Goal: Task Accomplishment & Management: Use online tool/utility

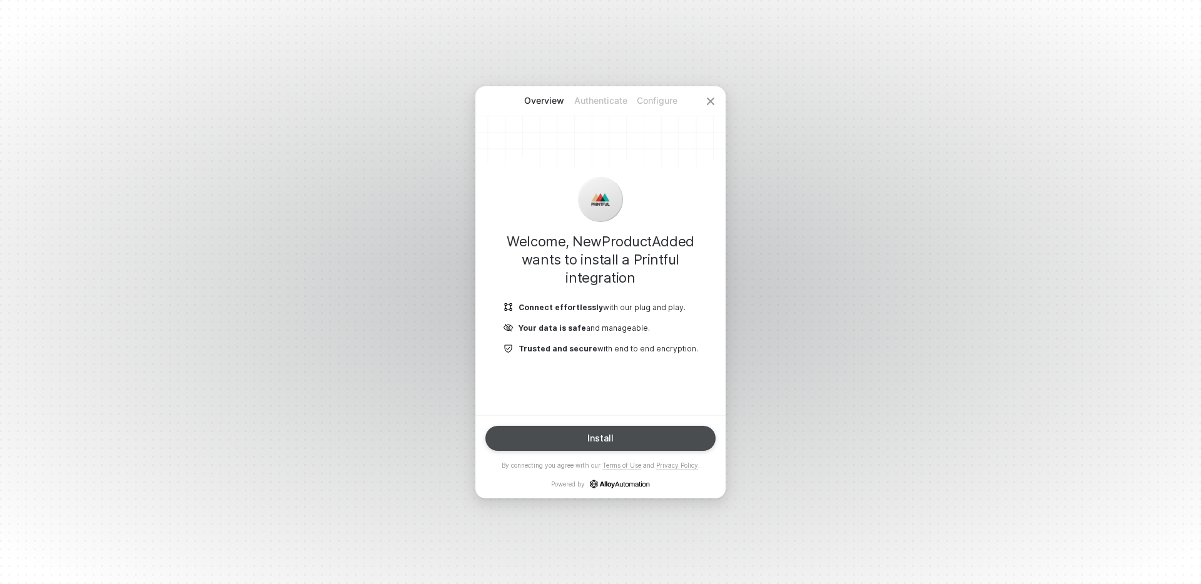
click at [619, 440] on button "Install" at bounding box center [600, 438] width 230 height 25
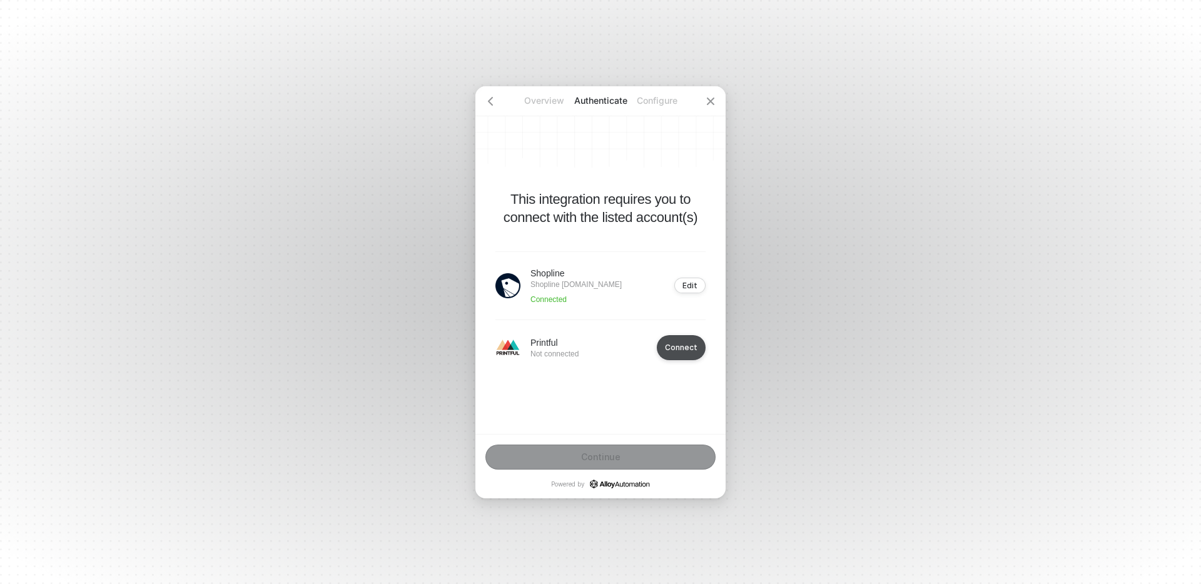
click at [681, 338] on button "Connect" at bounding box center [681, 347] width 49 height 25
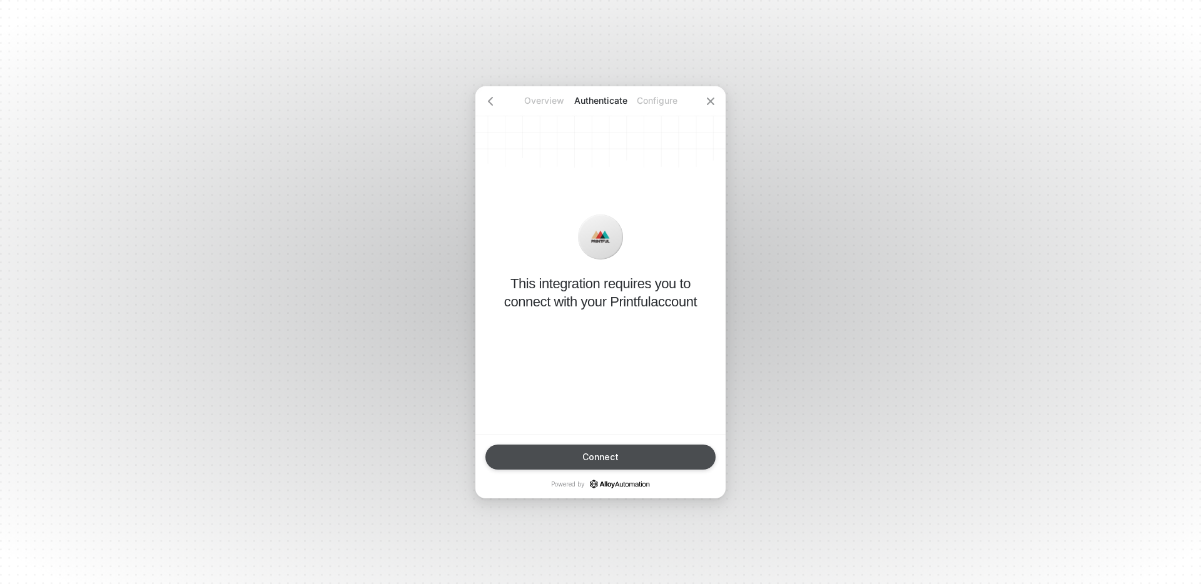
click at [593, 450] on button "Connect" at bounding box center [600, 457] width 230 height 25
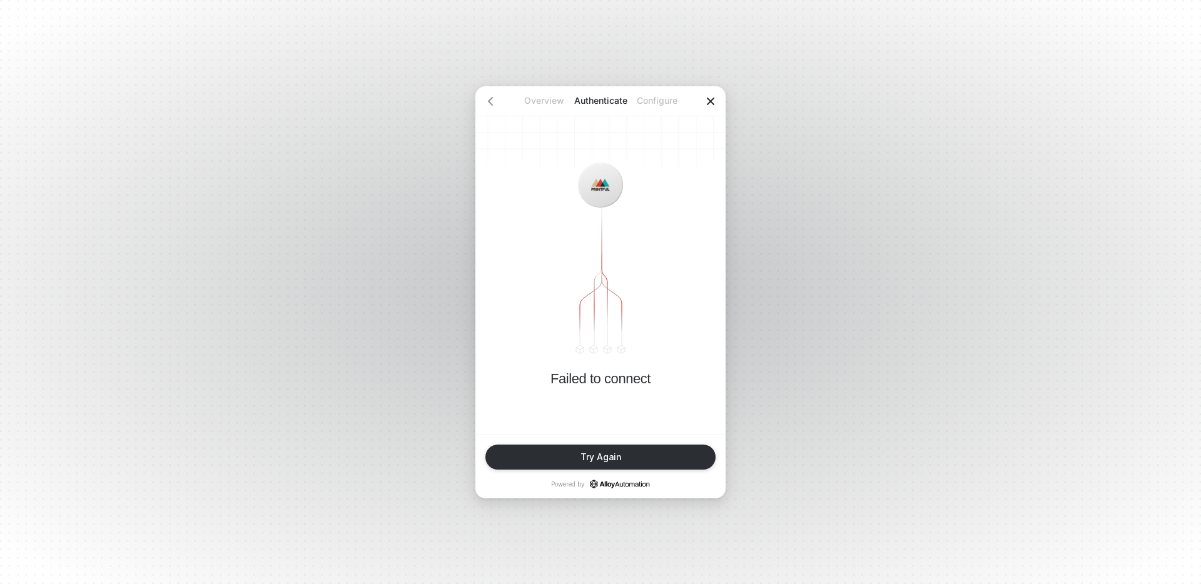
click at [712, 100] on icon "icon-close" at bounding box center [711, 101] width 10 height 10
click at [594, 454] on div "Try Again" at bounding box center [600, 457] width 41 height 10
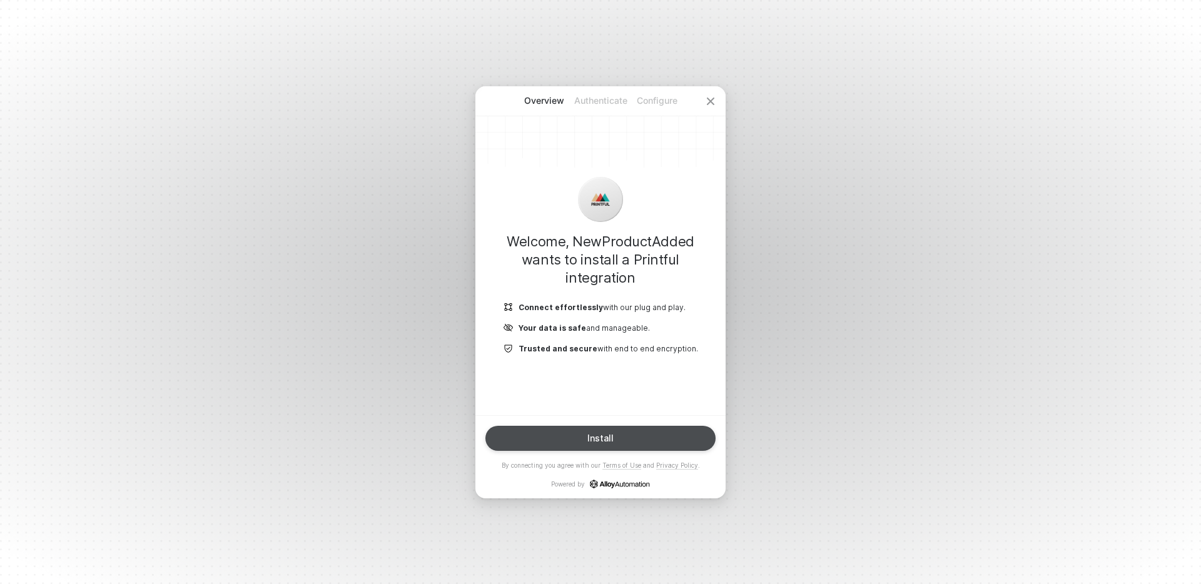
click at [605, 436] on div "Install" at bounding box center [600, 438] width 26 height 10
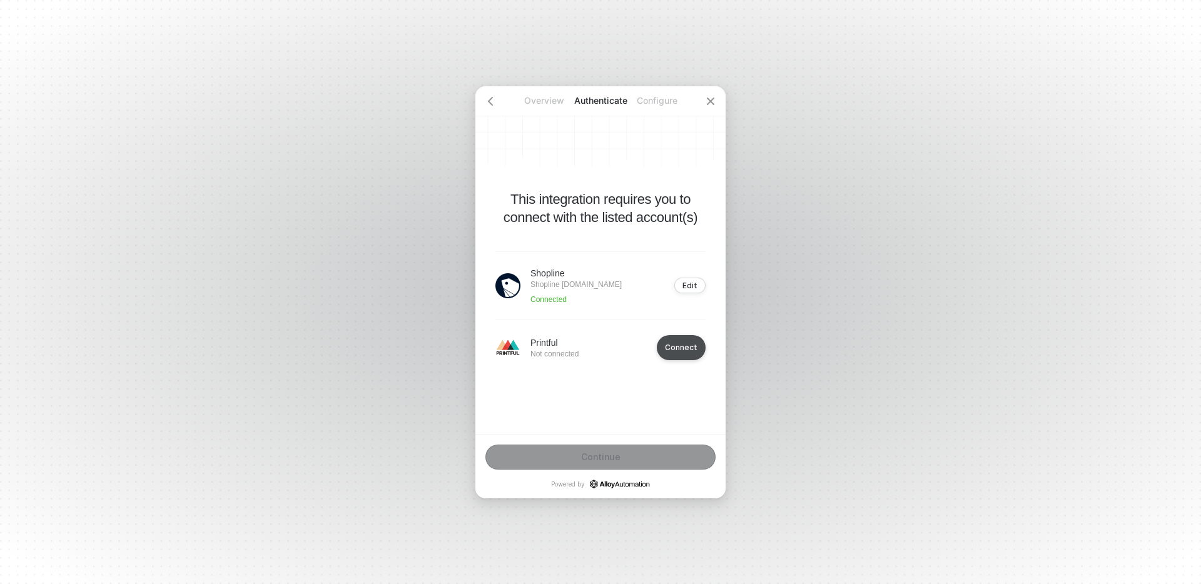
click at [694, 349] on div "Connect" at bounding box center [681, 347] width 33 height 9
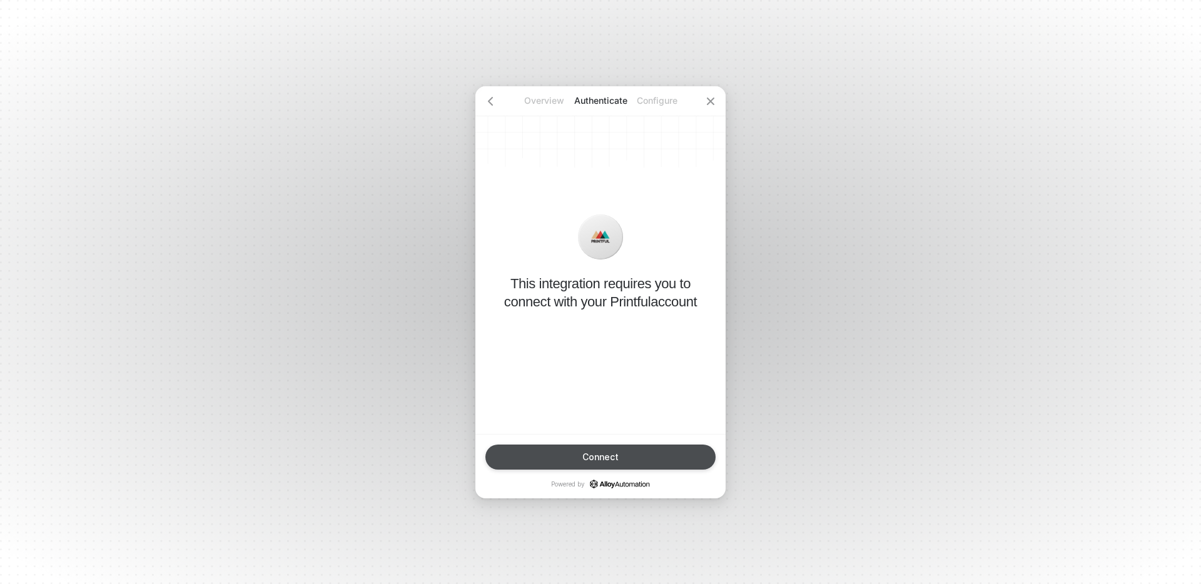
click at [582, 457] on button "Connect" at bounding box center [600, 457] width 230 height 25
